Goal: Task Accomplishment & Management: Complete application form

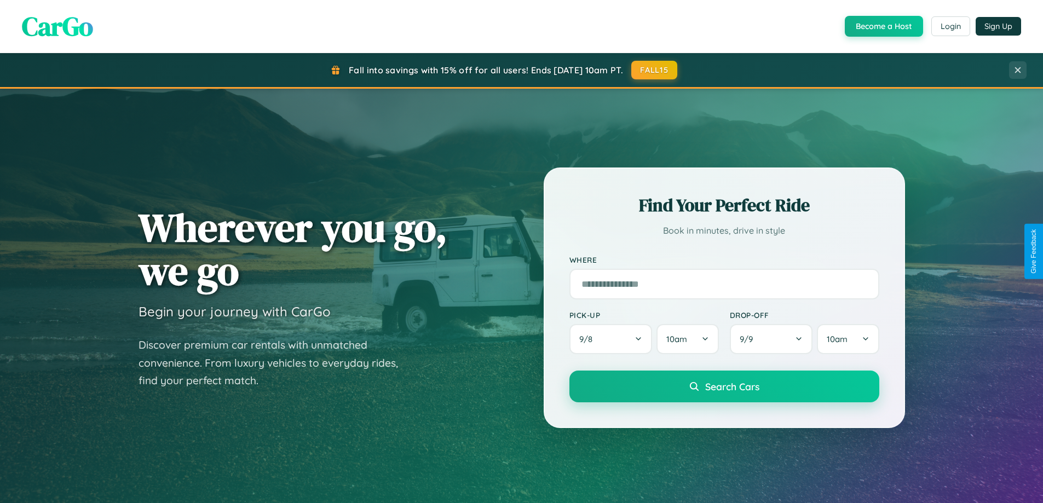
scroll to position [472, 0]
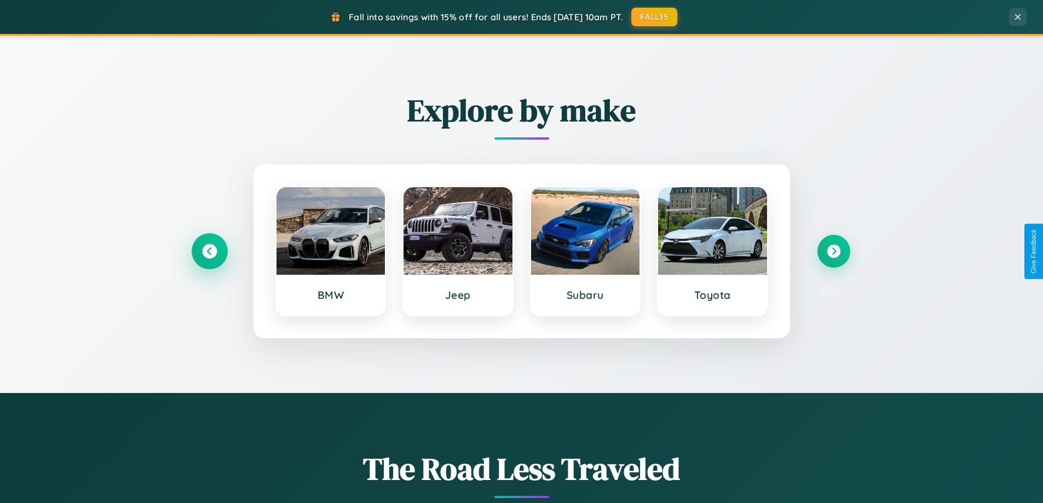
click at [209, 251] on icon at bounding box center [209, 251] width 15 height 15
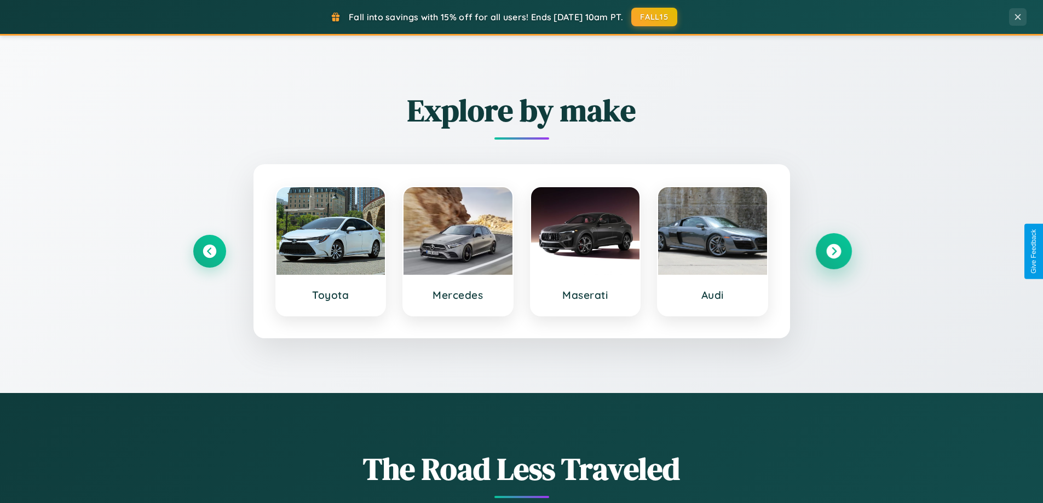
click at [834, 251] on icon at bounding box center [833, 251] width 15 height 15
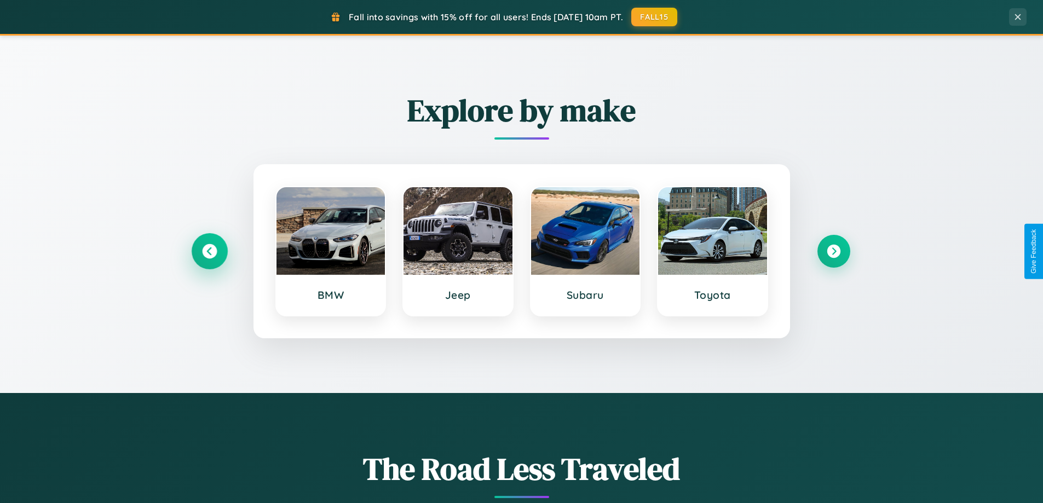
click at [209, 251] on icon at bounding box center [209, 251] width 15 height 15
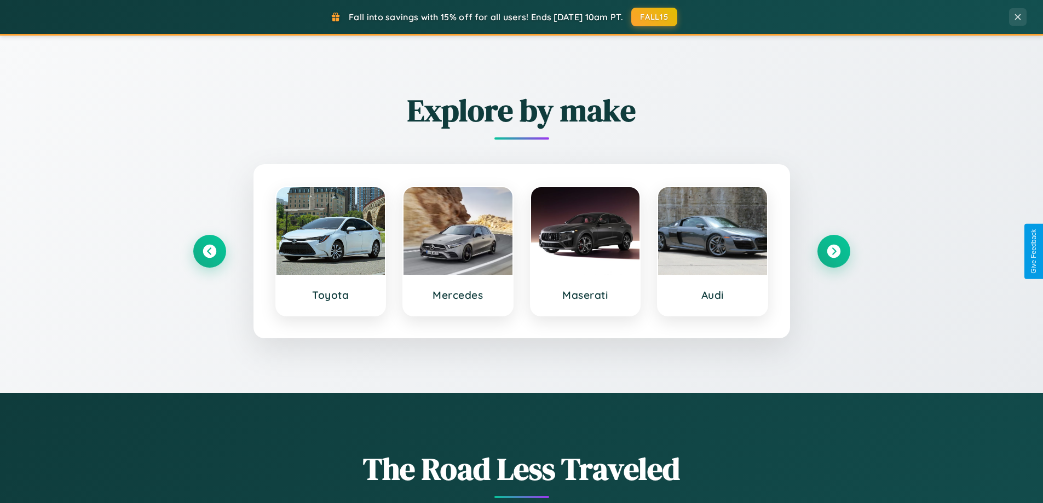
scroll to position [0, 0]
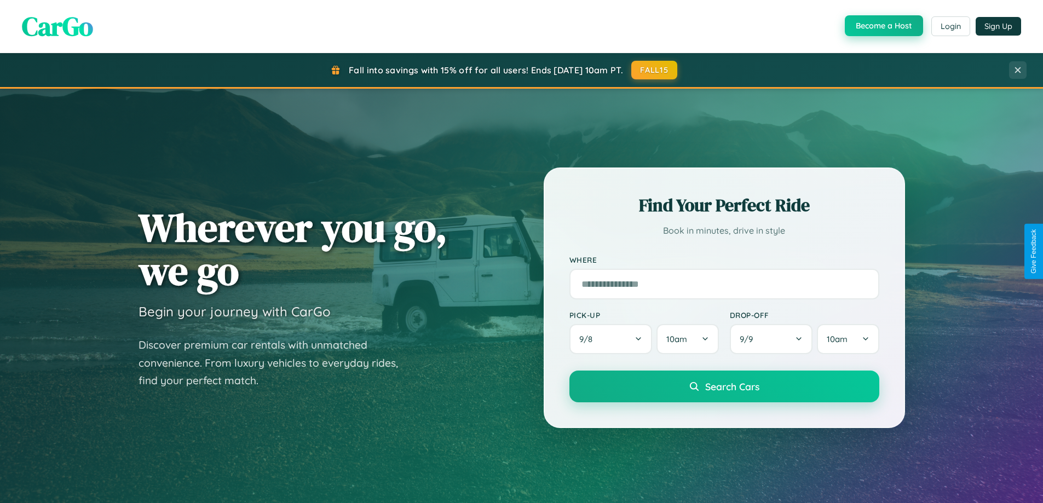
click at [883, 26] on button "Become a Host" at bounding box center [884, 25] width 78 height 21
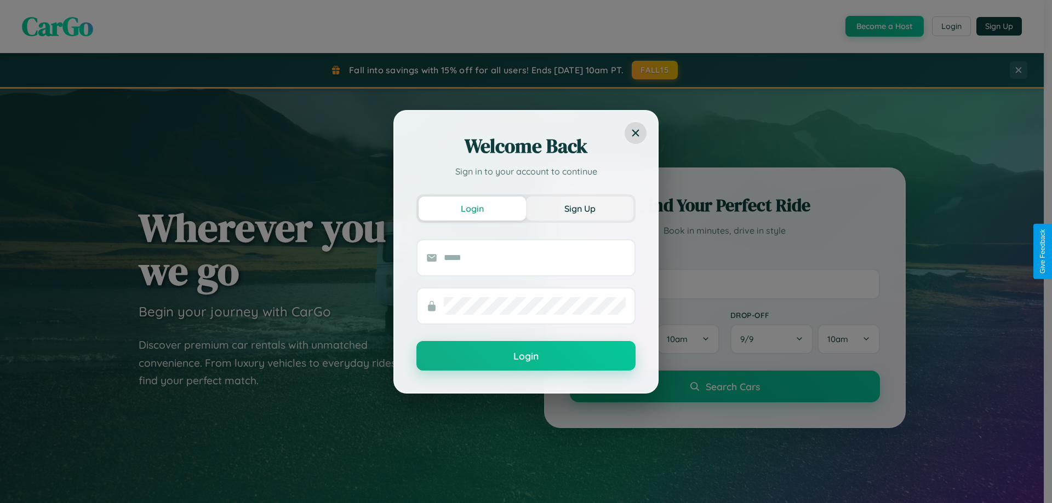
click at [579, 208] on button "Sign Up" at bounding box center [579, 209] width 107 height 24
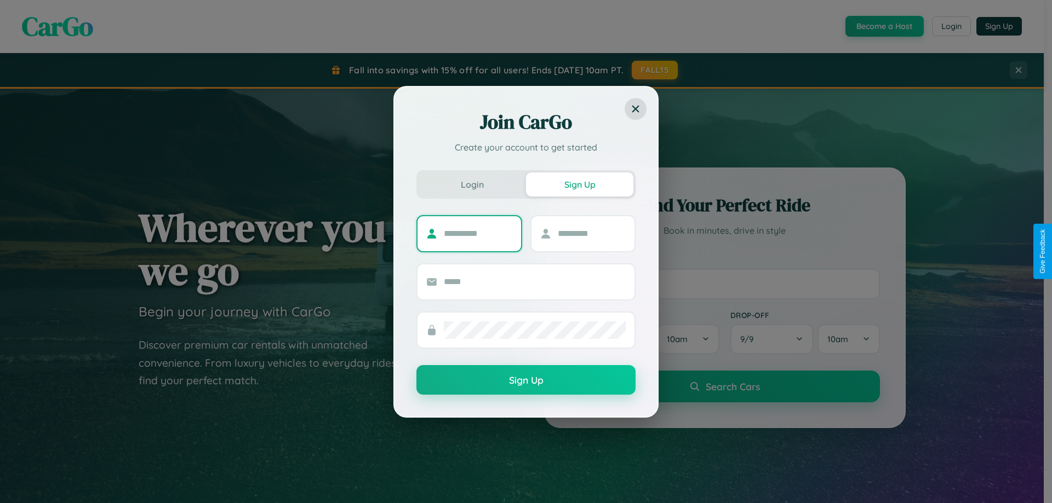
click at [478, 233] on input "text" at bounding box center [478, 234] width 68 height 18
type input "******"
click at [591, 233] on input "text" at bounding box center [592, 234] width 68 height 18
type input "********"
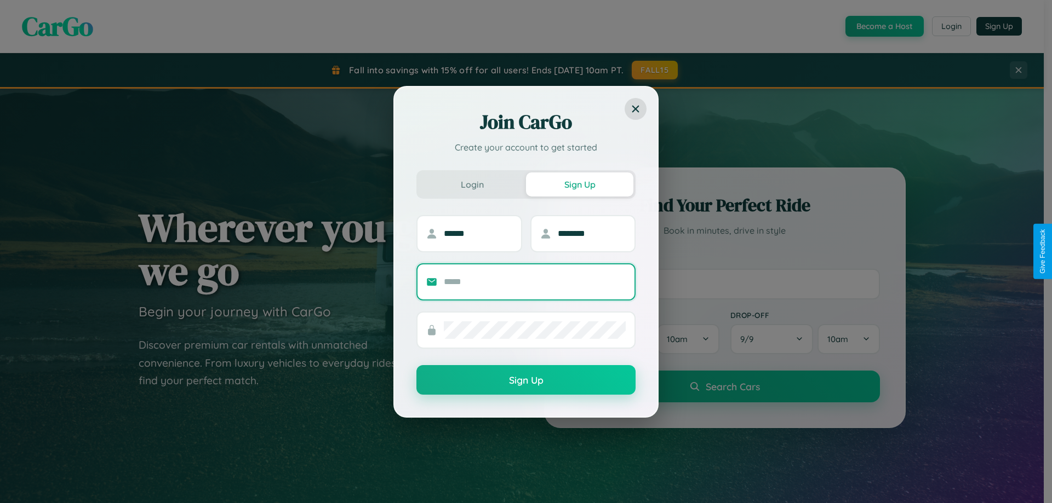
click at [535, 282] on input "text" at bounding box center [535, 282] width 182 height 18
type input "**********"
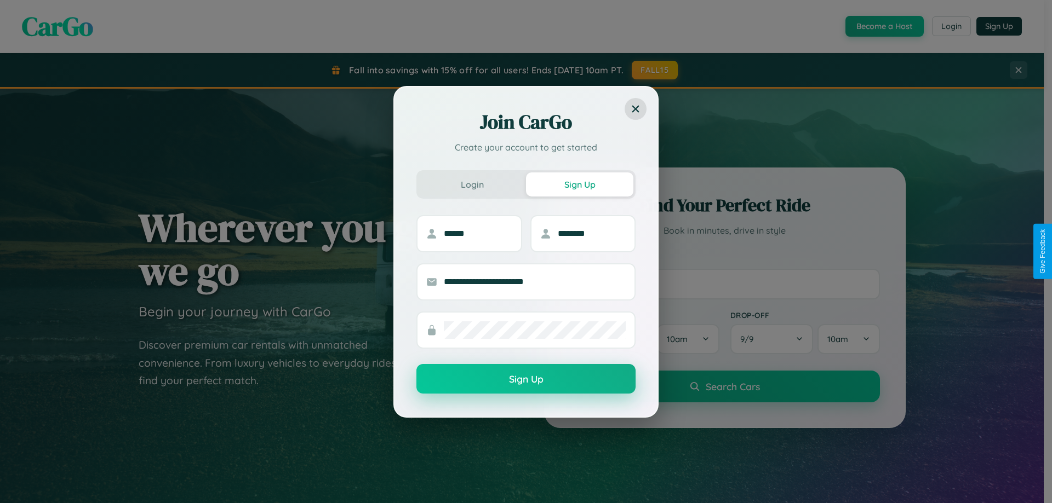
click at [526, 380] on button "Sign Up" at bounding box center [525, 379] width 219 height 30
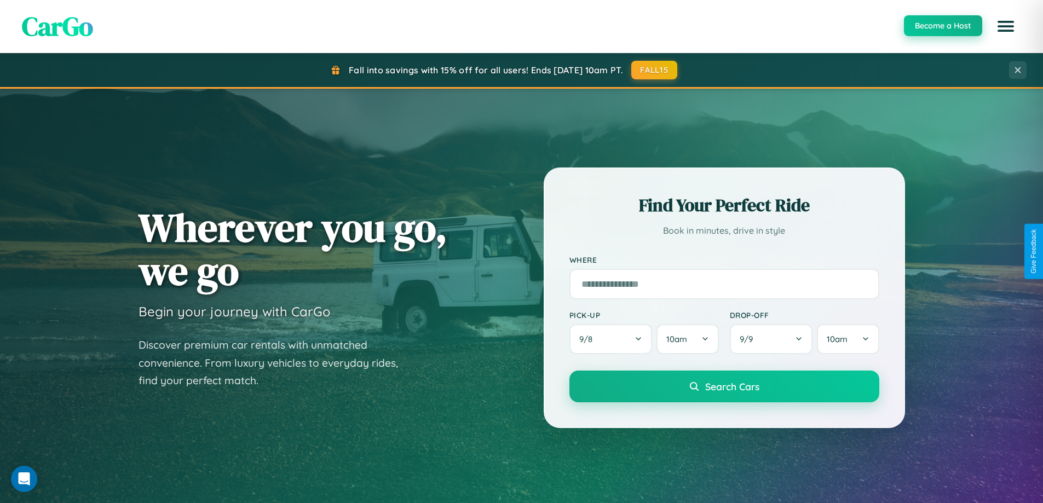
click at [943, 26] on button "Become a Host" at bounding box center [943, 25] width 78 height 21
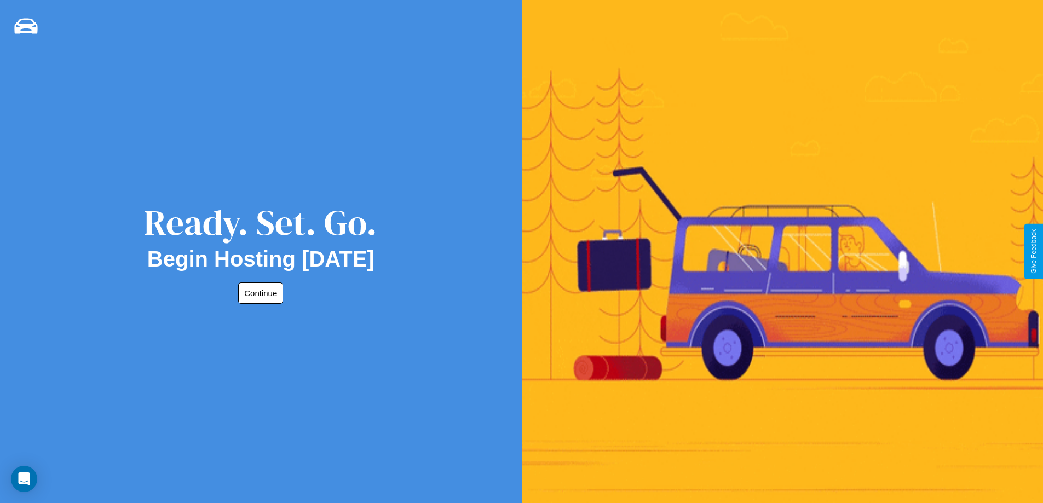
click at [259, 293] on button "Continue" at bounding box center [260, 293] width 45 height 21
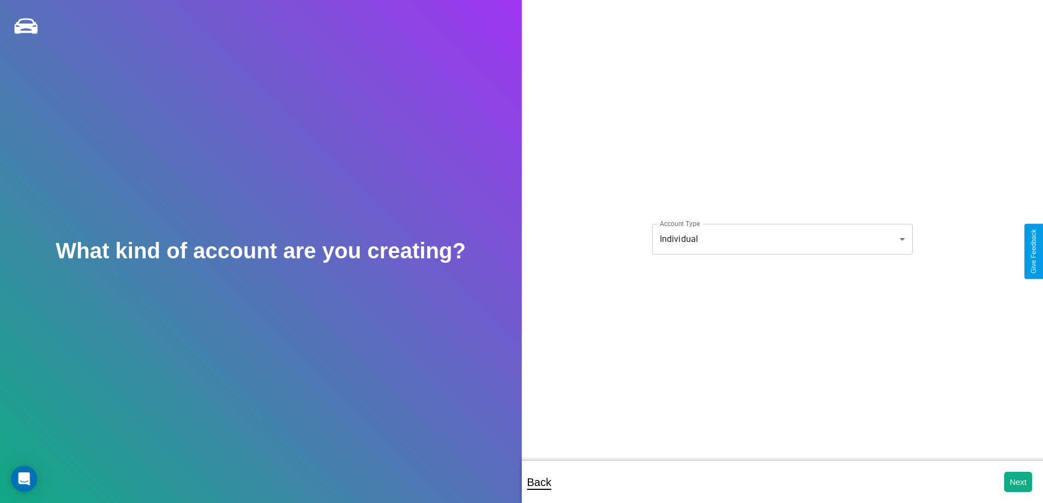
click at [782, 239] on body "**********" at bounding box center [521, 259] width 1043 height 518
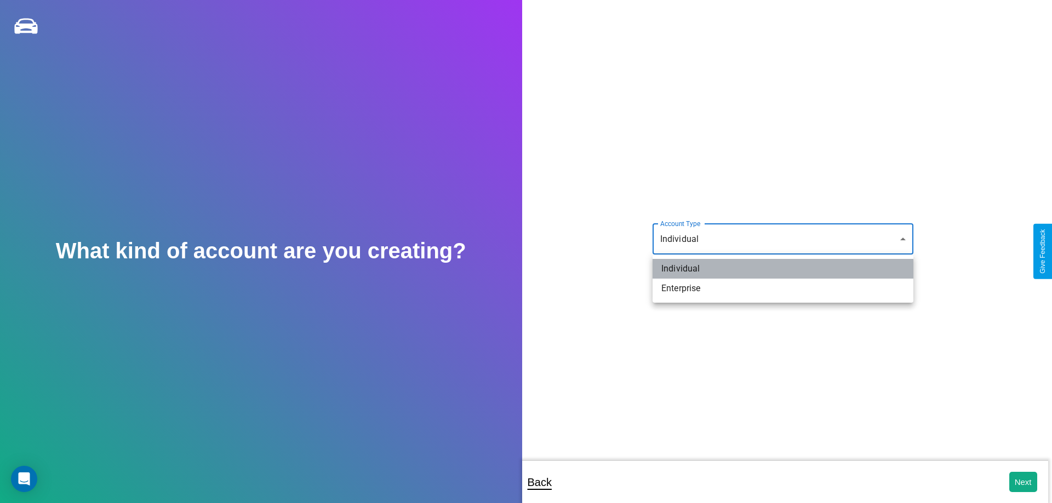
click at [783, 269] on li "Individual" at bounding box center [782, 269] width 261 height 20
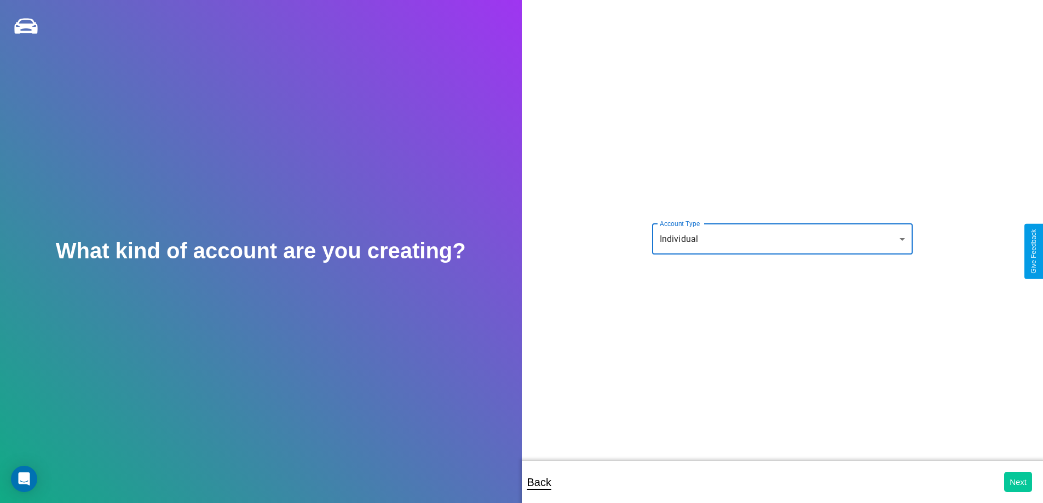
click at [1018, 482] on button "Next" at bounding box center [1018, 482] width 28 height 20
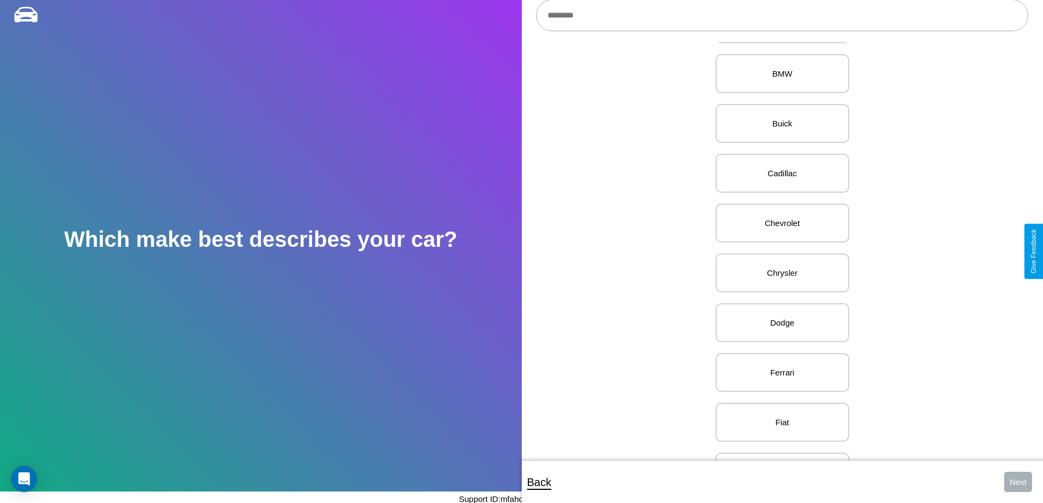
scroll to position [275, 0]
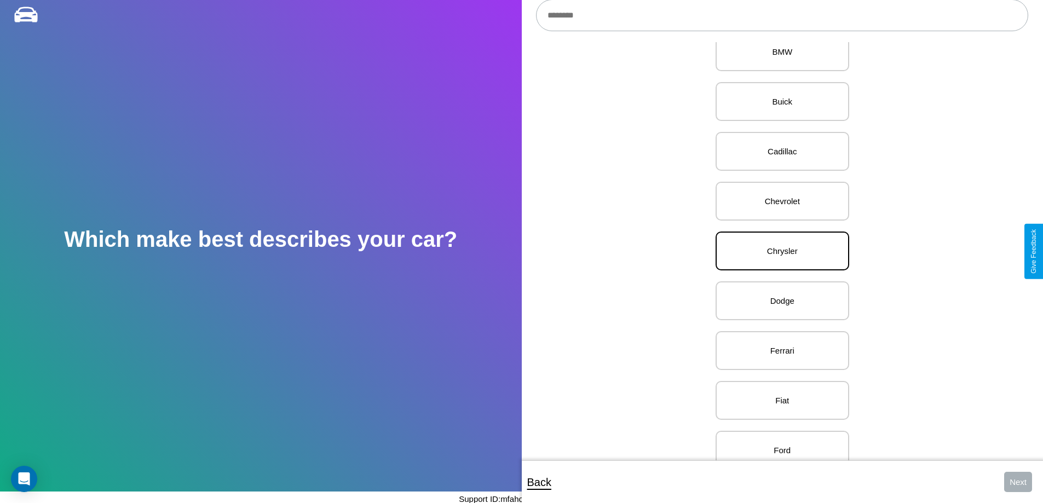
click at [778, 251] on p "Chrysler" at bounding box center [783, 251] width 110 height 15
click at [1018, 482] on button "Next" at bounding box center [1018, 482] width 28 height 20
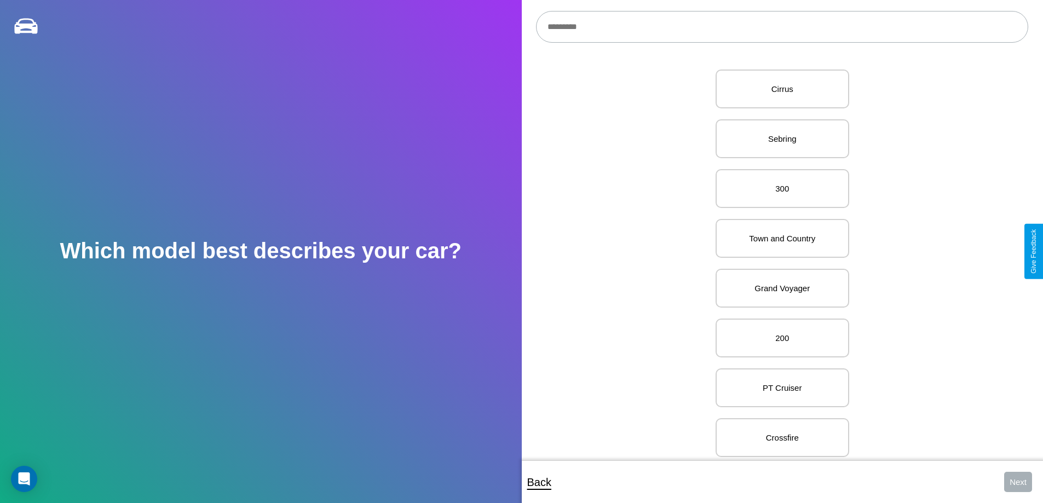
click at [782, 27] on input "text" at bounding box center [782, 27] width 492 height 32
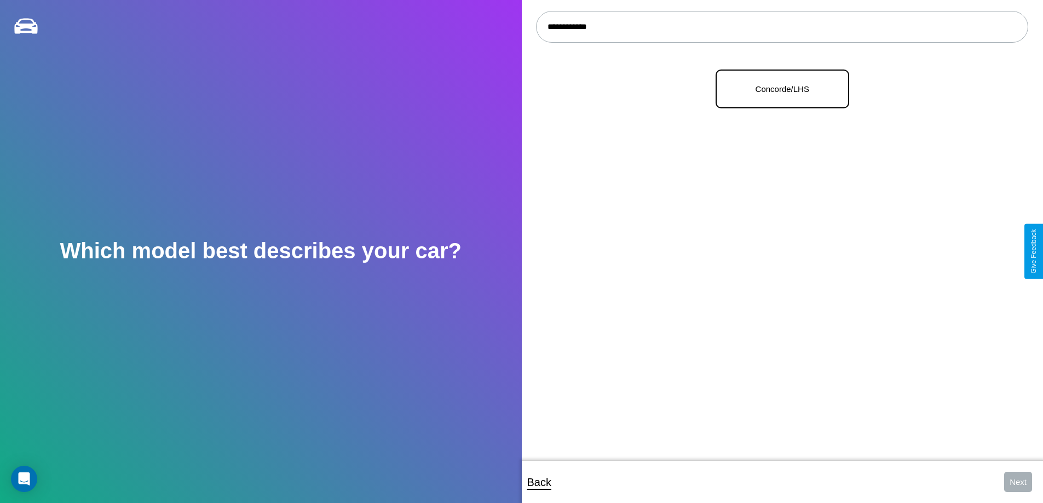
type input "**********"
click at [778, 89] on p "Concorde/LHS" at bounding box center [783, 89] width 110 height 15
click at [1018, 482] on button "Next" at bounding box center [1018, 482] width 28 height 20
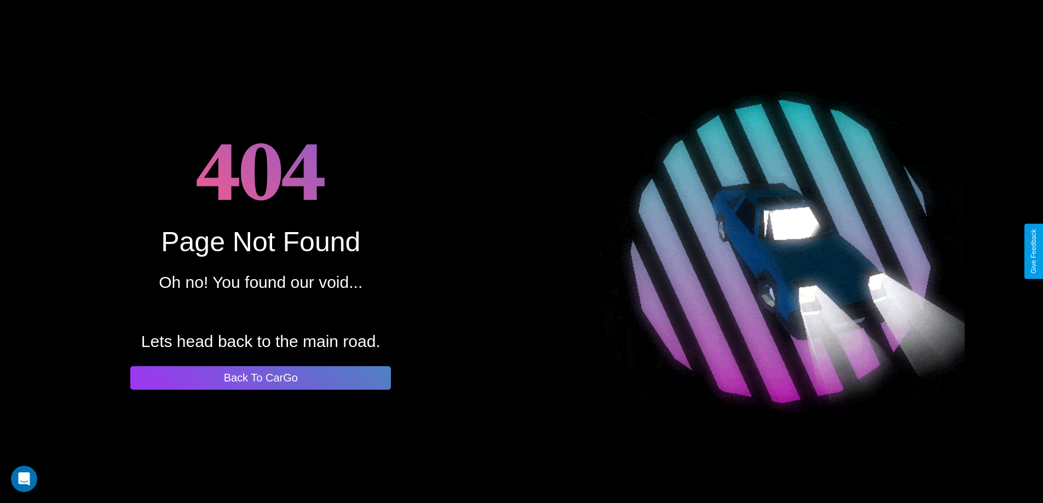
click at [261, 378] on button "Back To CarGo" at bounding box center [260, 378] width 261 height 24
